Goal: Register for event/course

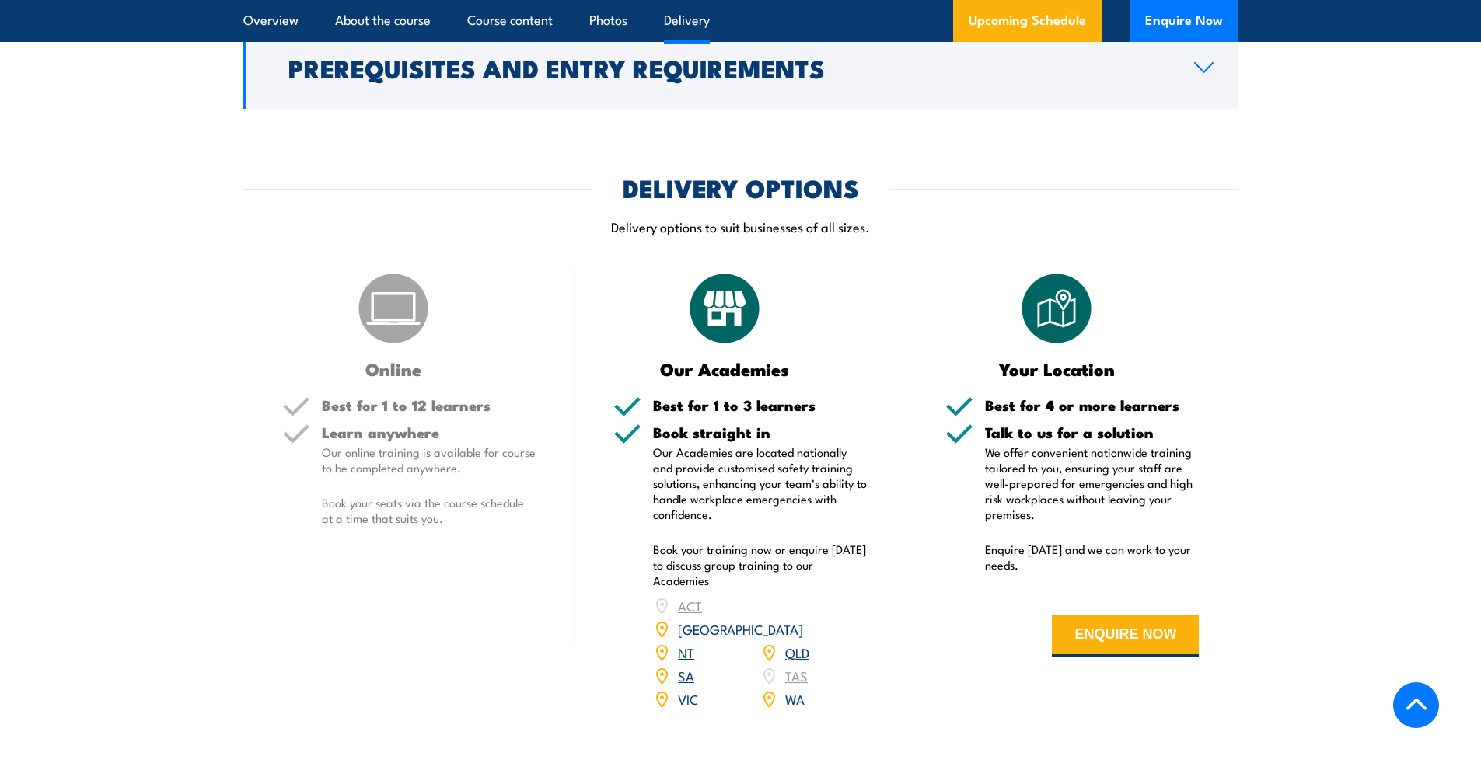
scroll to position [1943, 0]
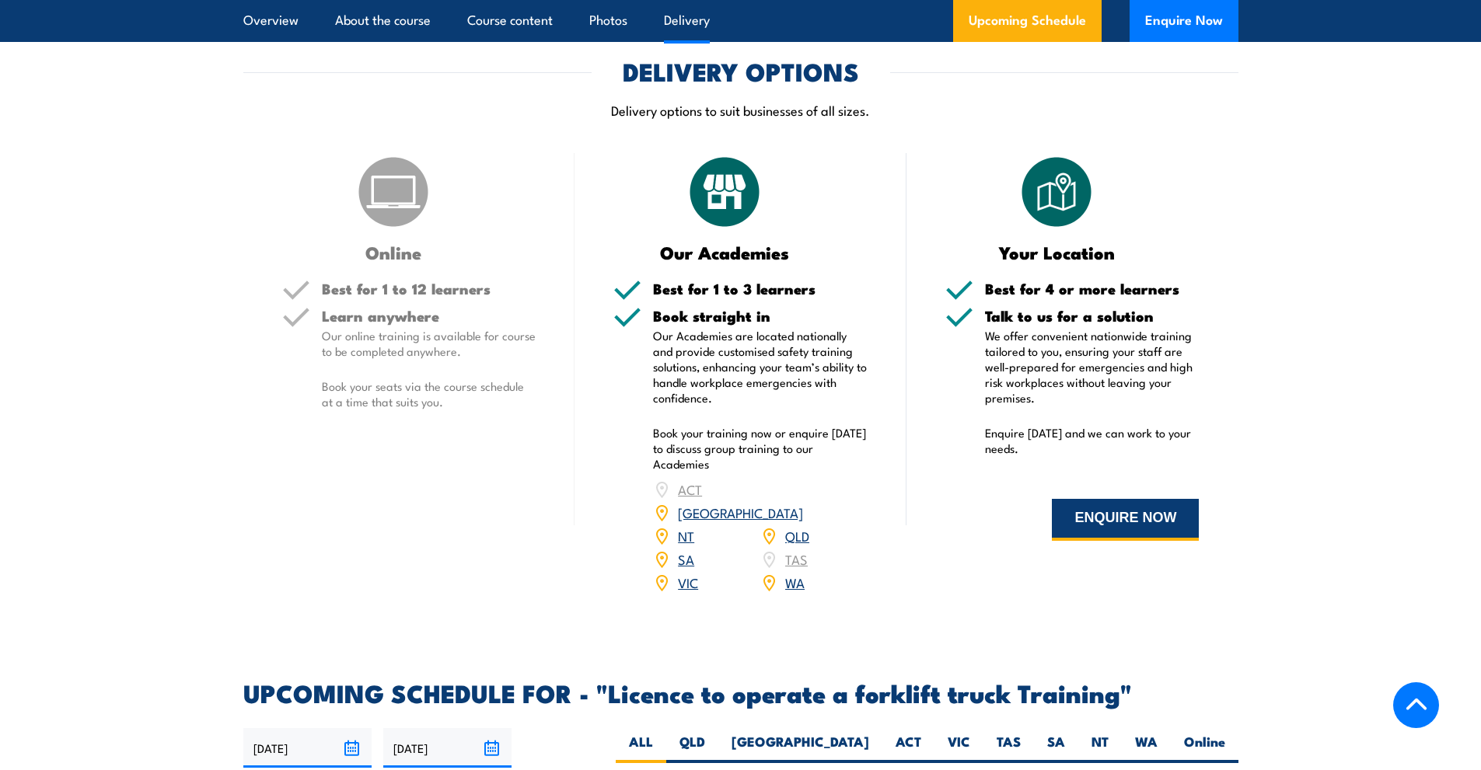
click at [1059, 515] on button "ENQUIRE NOW" at bounding box center [1125, 520] width 147 height 42
click at [791, 526] on link "QLD" at bounding box center [797, 535] width 24 height 19
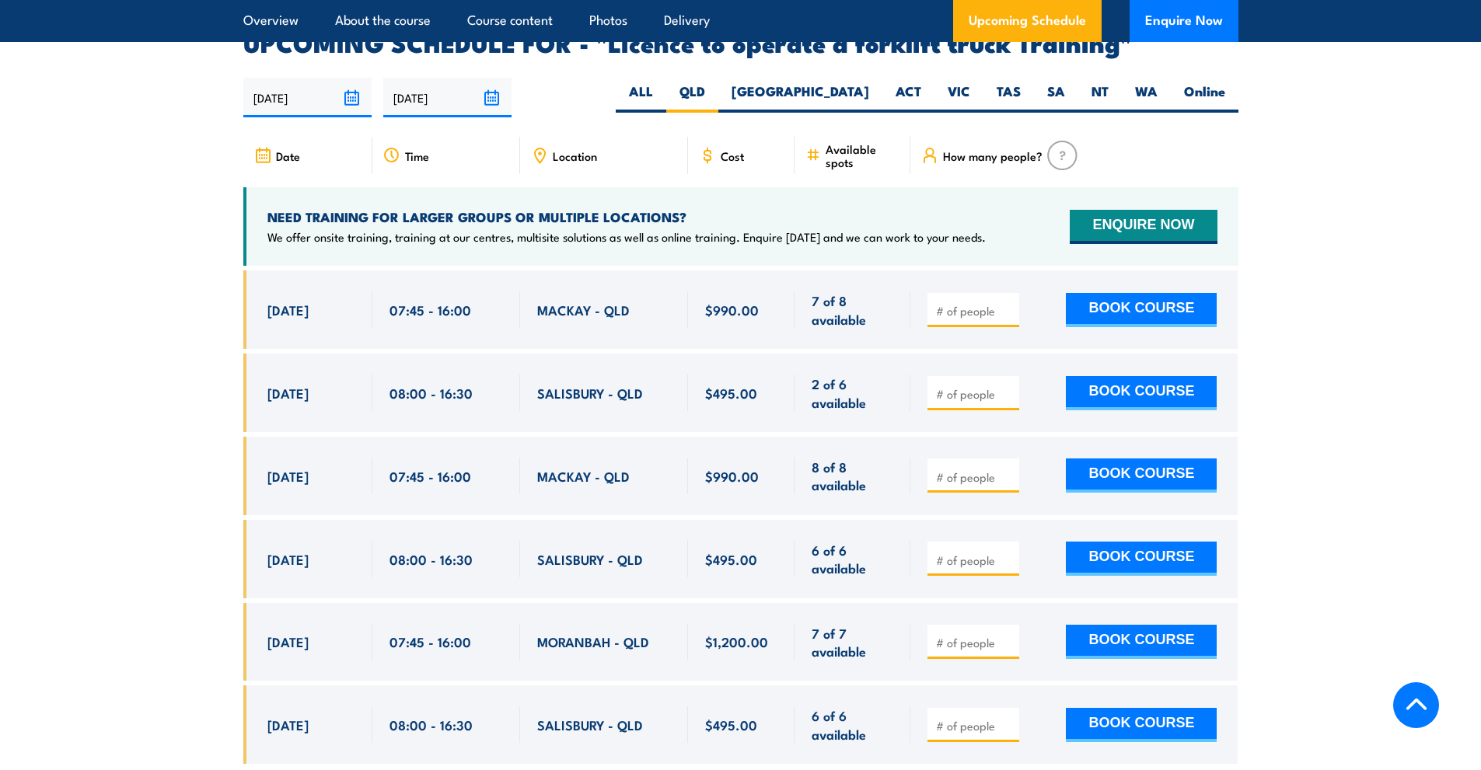
scroll to position [2601, 0]
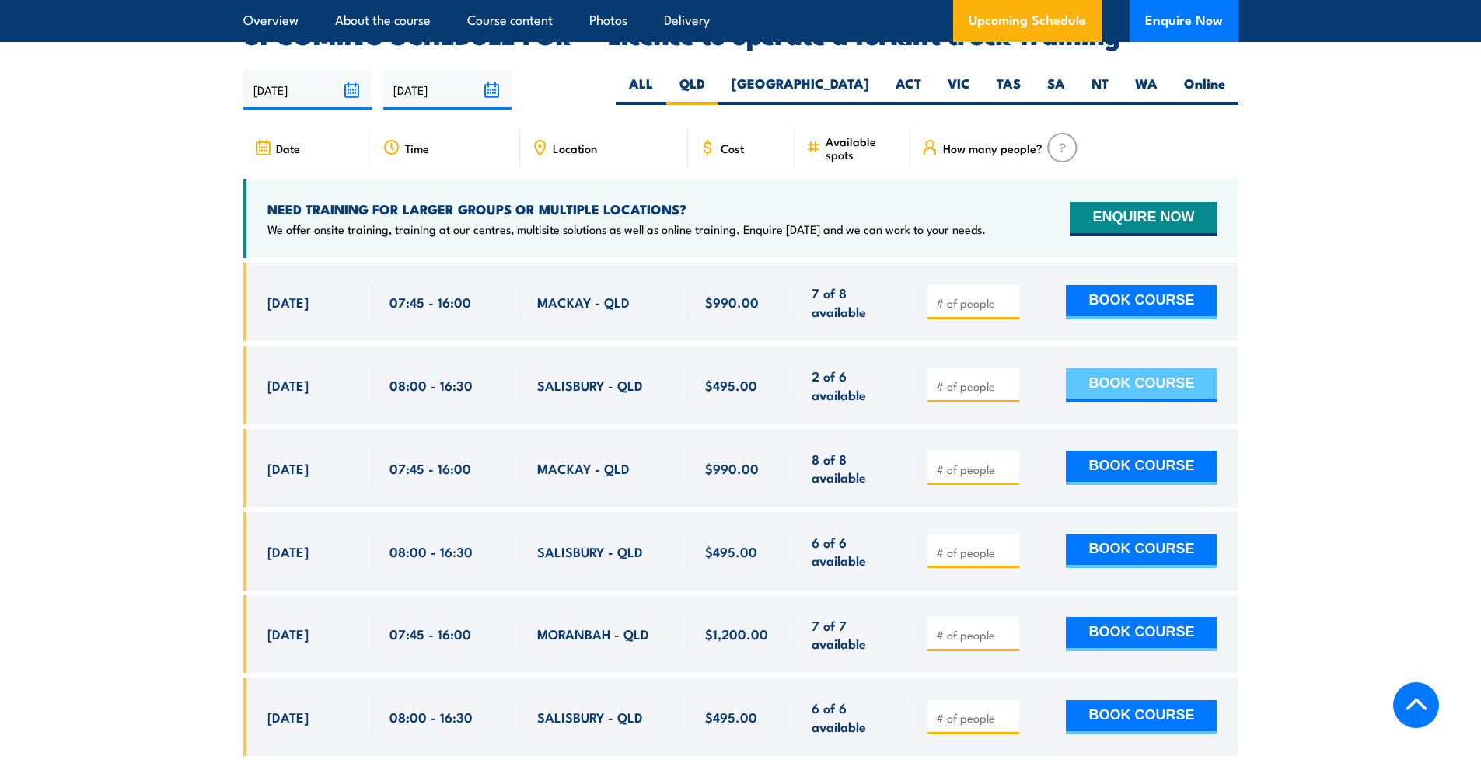
click at [1112, 368] on button "BOOK COURSE" at bounding box center [1141, 385] width 151 height 34
type input "1"
click at [986, 346] on div "1 BOOK COURSE" at bounding box center [1073, 385] width 327 height 79
click at [1116, 368] on button "BOOK COURSE" at bounding box center [1141, 385] width 151 height 34
